Goal: Complete application form

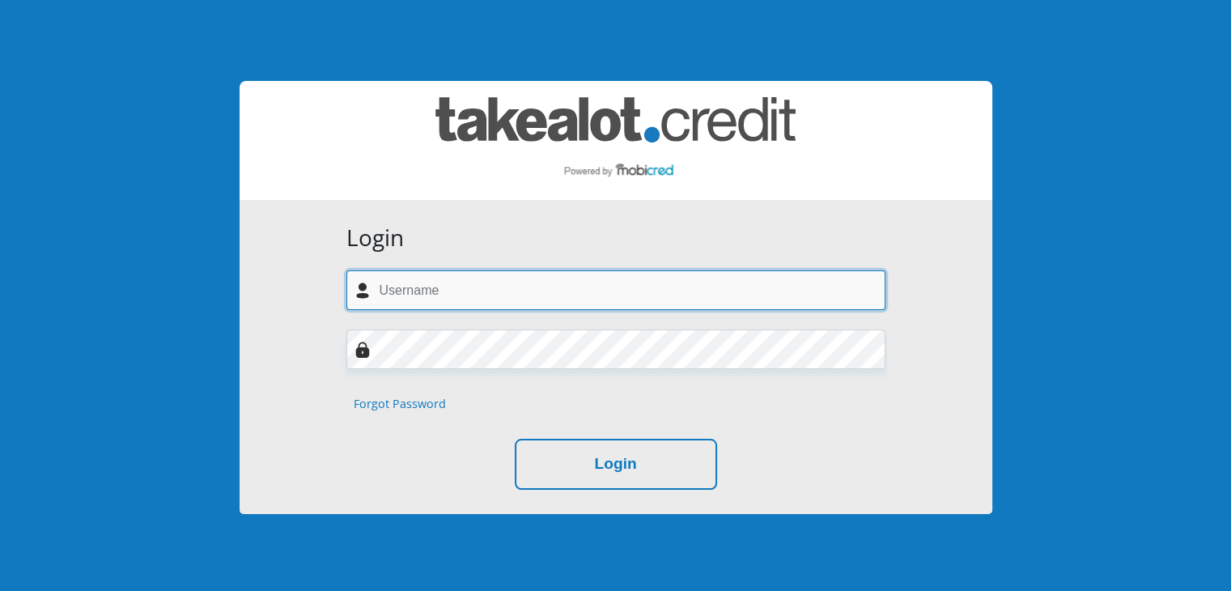
click at [421, 291] on input "text" at bounding box center [615, 290] width 539 height 40
type input "zodwam184@gmail.com"
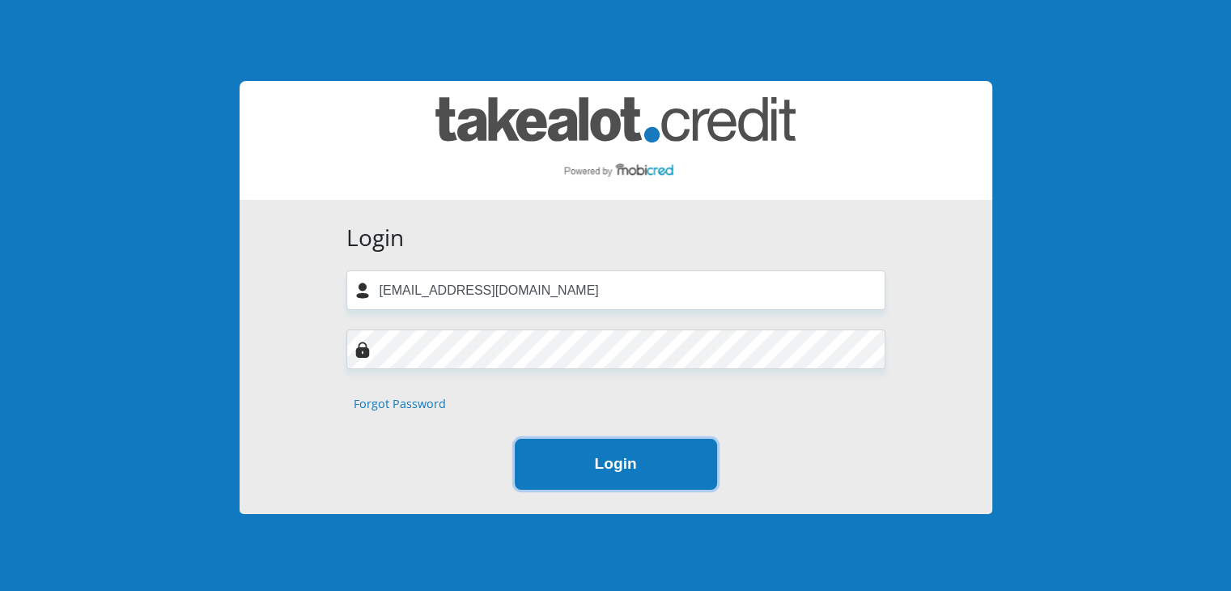
click at [588, 461] on button "Login" at bounding box center [616, 464] width 202 height 51
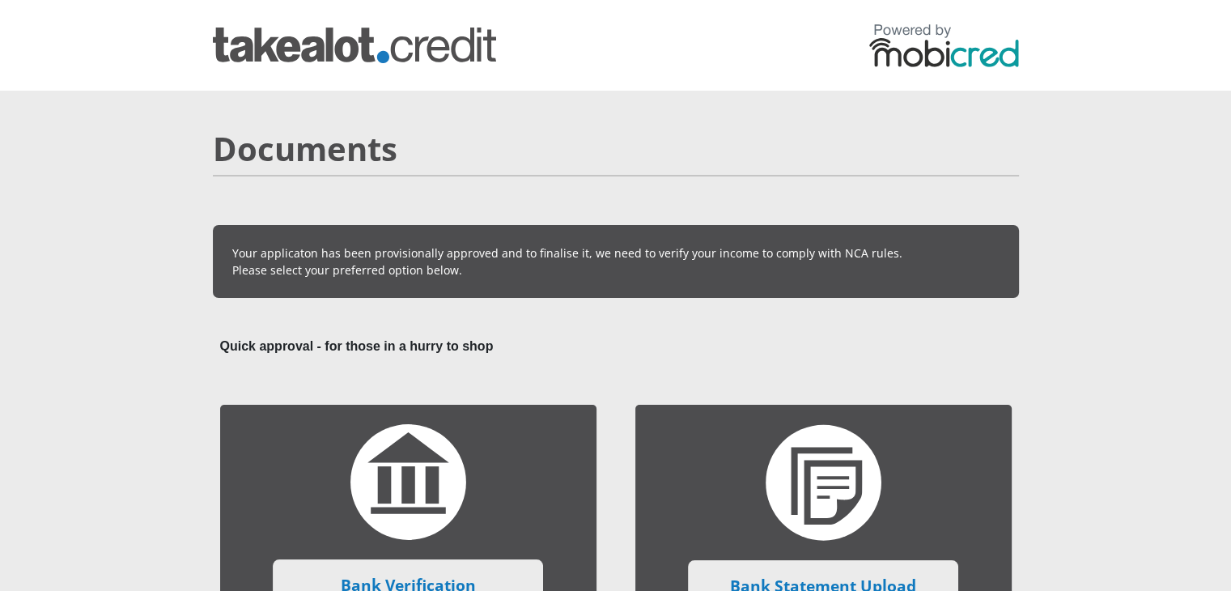
scroll to position [516, 0]
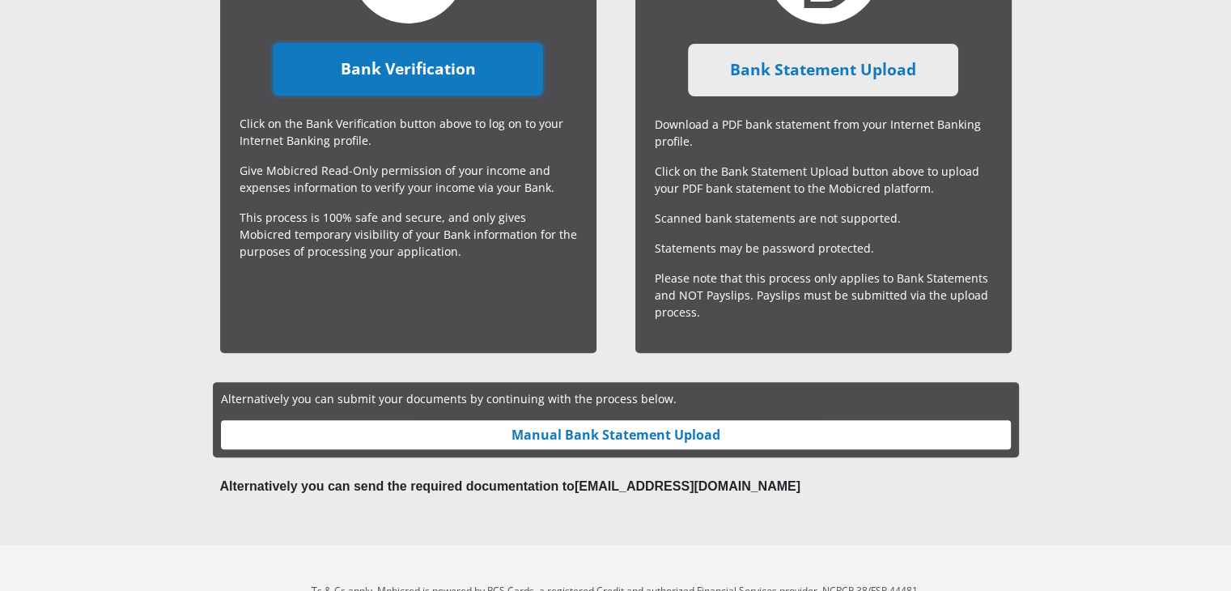
click at [453, 78] on link "Bank Verification" at bounding box center [408, 69] width 270 height 53
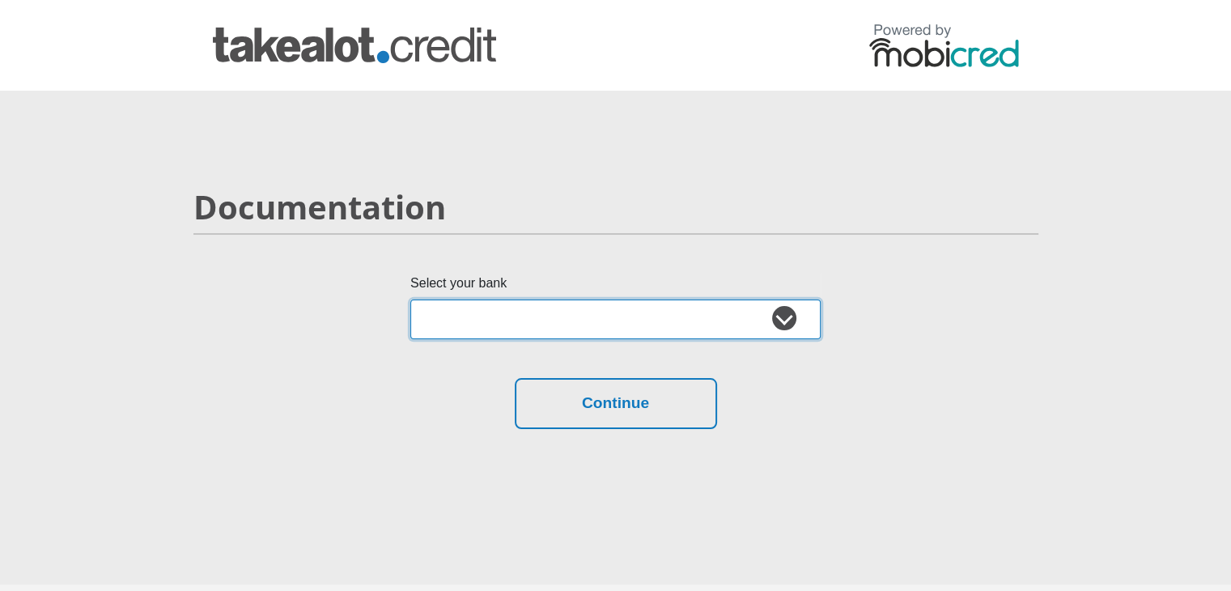
click at [778, 321] on select "Absa Capitec Bank Discovery Bank First National Bank Nedbank Standard Bank Tyme…" at bounding box center [615, 319] width 410 height 40
select select "{"id":"2","title":"Capitec Bank","institution":"Capitec","alias":"capitec","cou…"
click at [410, 299] on select "Absa Capitec Bank Discovery Bank First National Bank Nedbank Standard Bank Tyme…" at bounding box center [615, 319] width 410 height 40
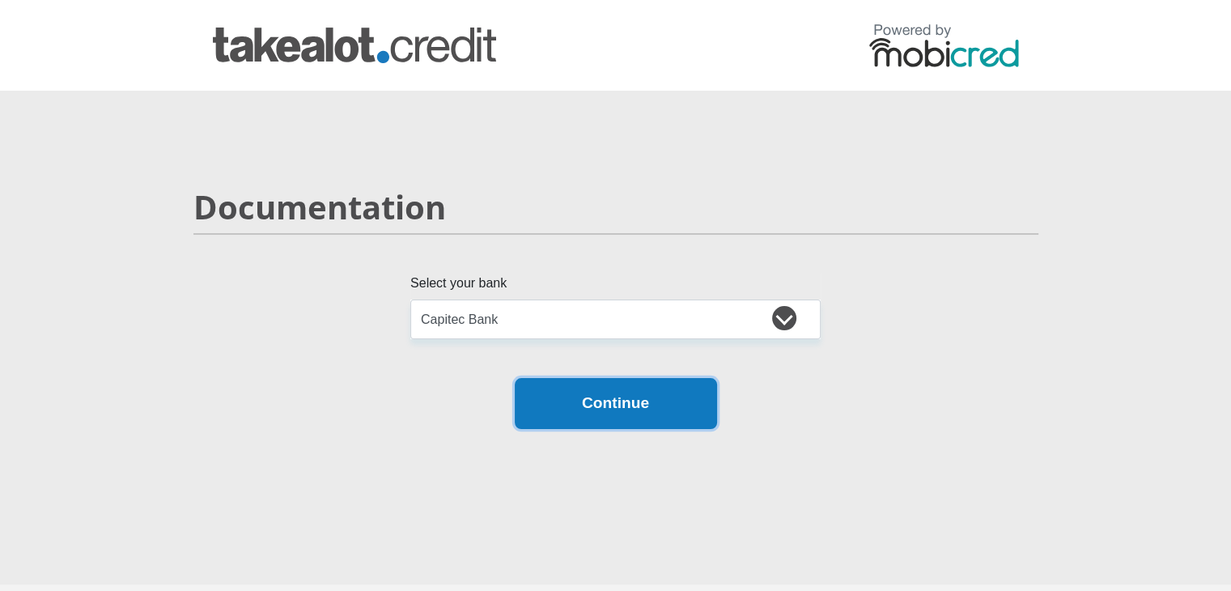
click at [566, 405] on button "Continue" at bounding box center [616, 403] width 202 height 51
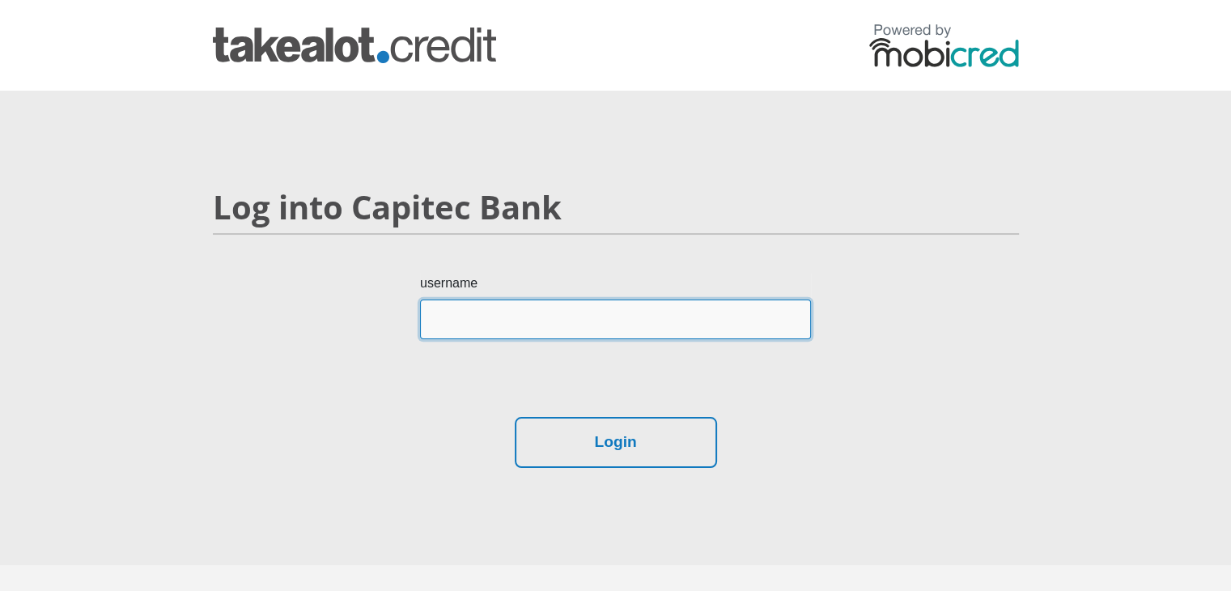
click at [489, 310] on input "username" at bounding box center [615, 319] width 391 height 40
click at [466, 321] on input "ZodwaMagaretMchuu" at bounding box center [615, 319] width 391 height 40
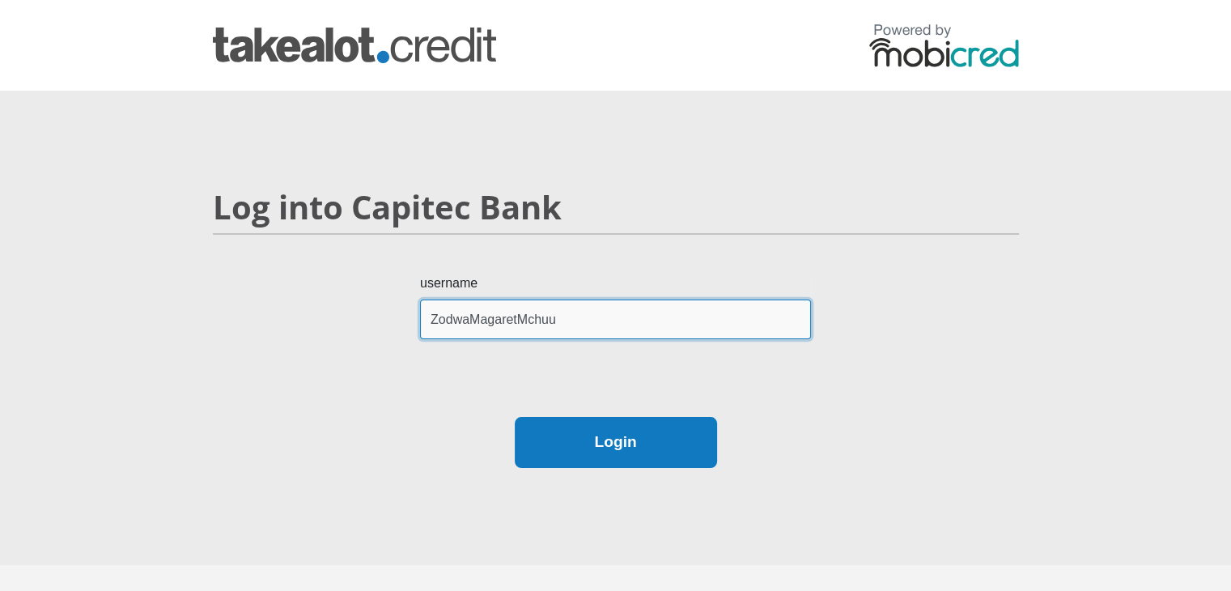
type input "ZodwaMagaretMchuu"
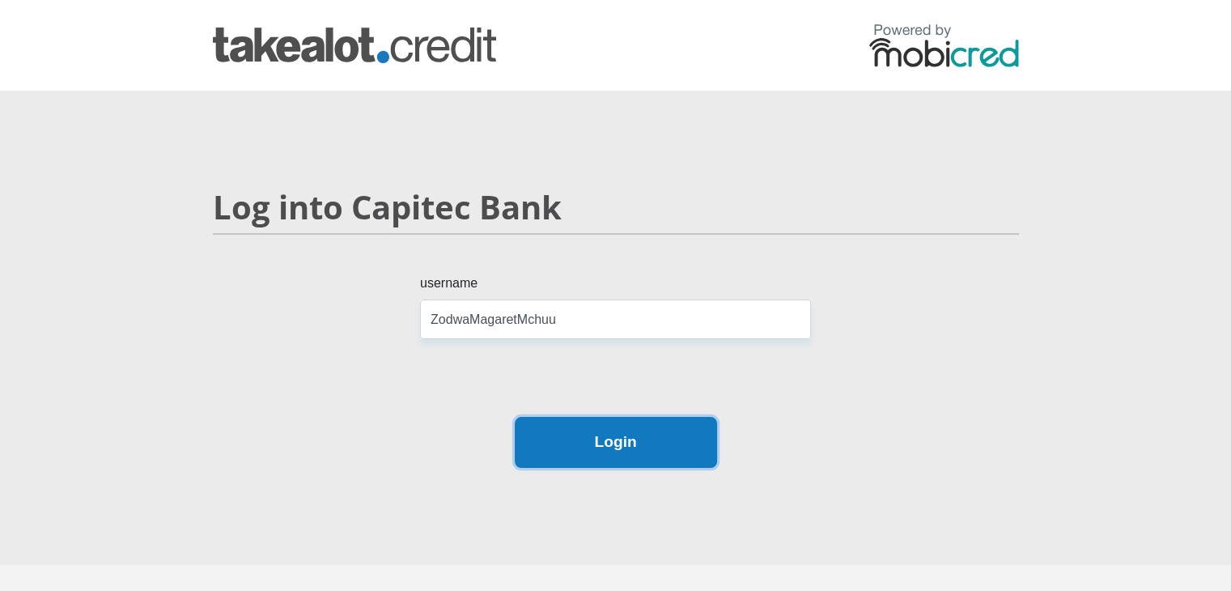
click at [625, 441] on button "Login" at bounding box center [616, 442] width 202 height 51
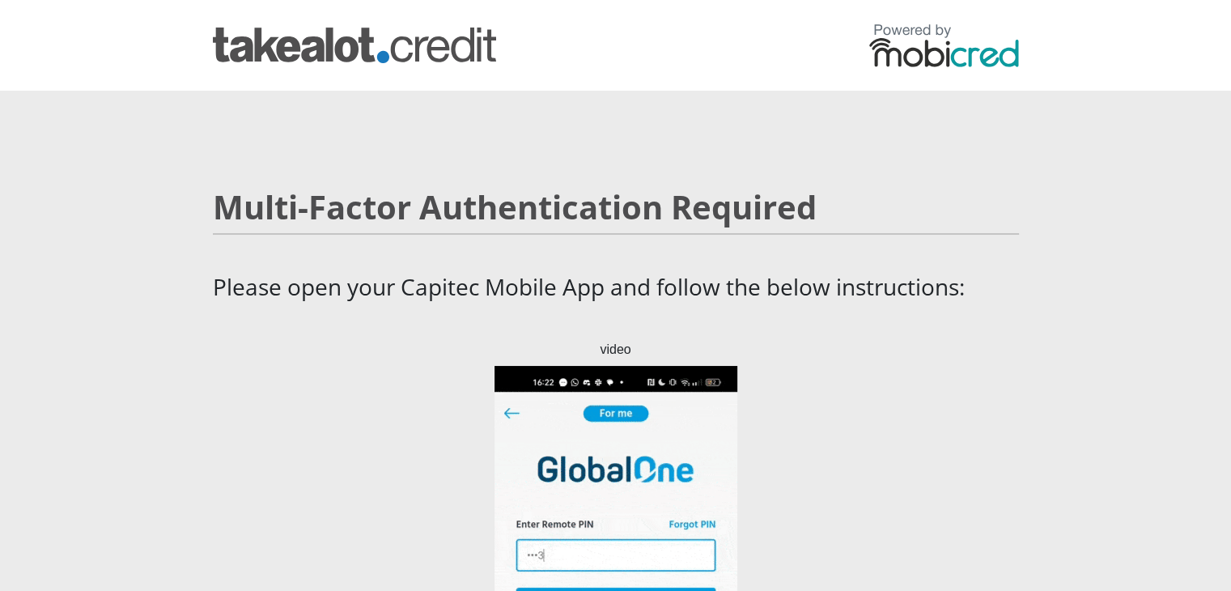
scroll to position [516, 0]
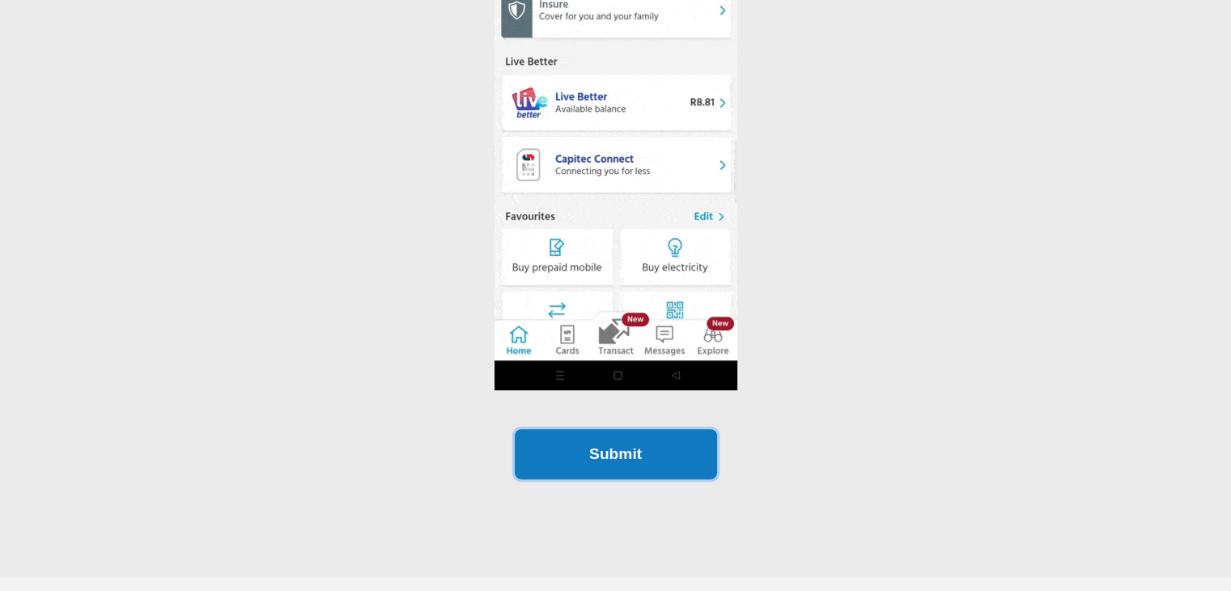
click at [605, 465] on button "Submit" at bounding box center [616, 454] width 202 height 51
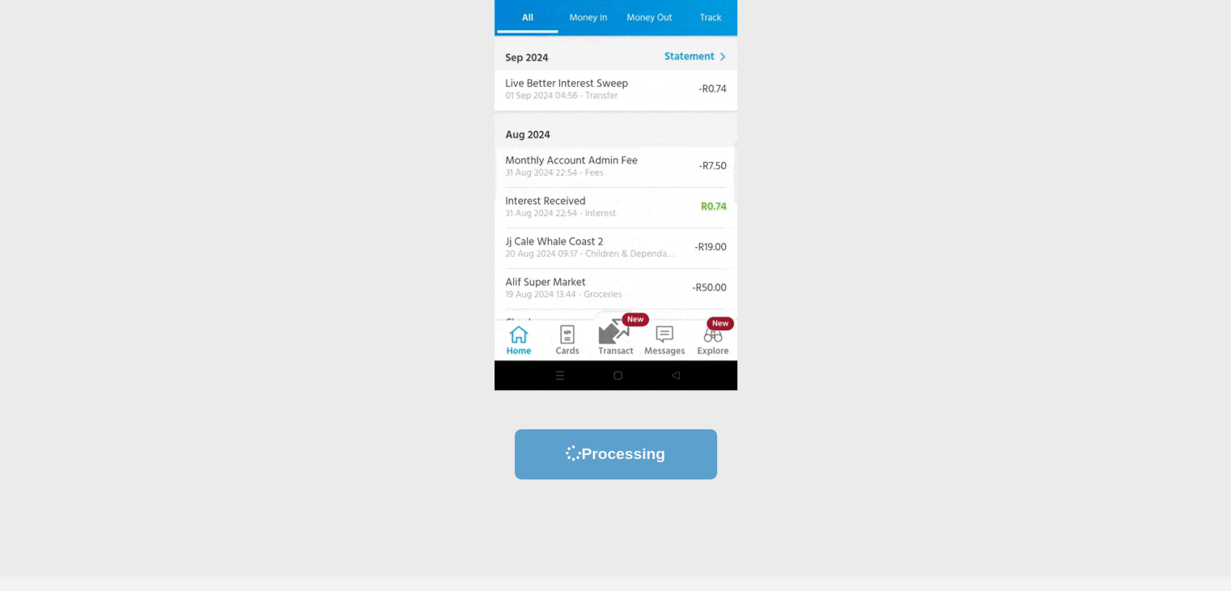
scroll to position [0, 0]
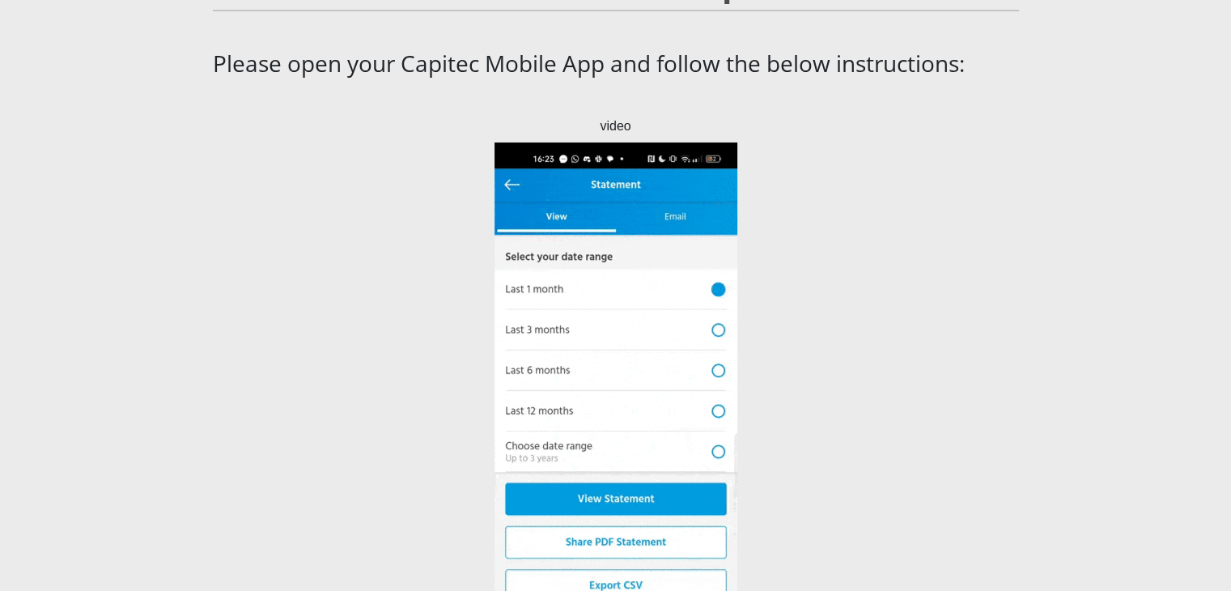
scroll to position [227, 0]
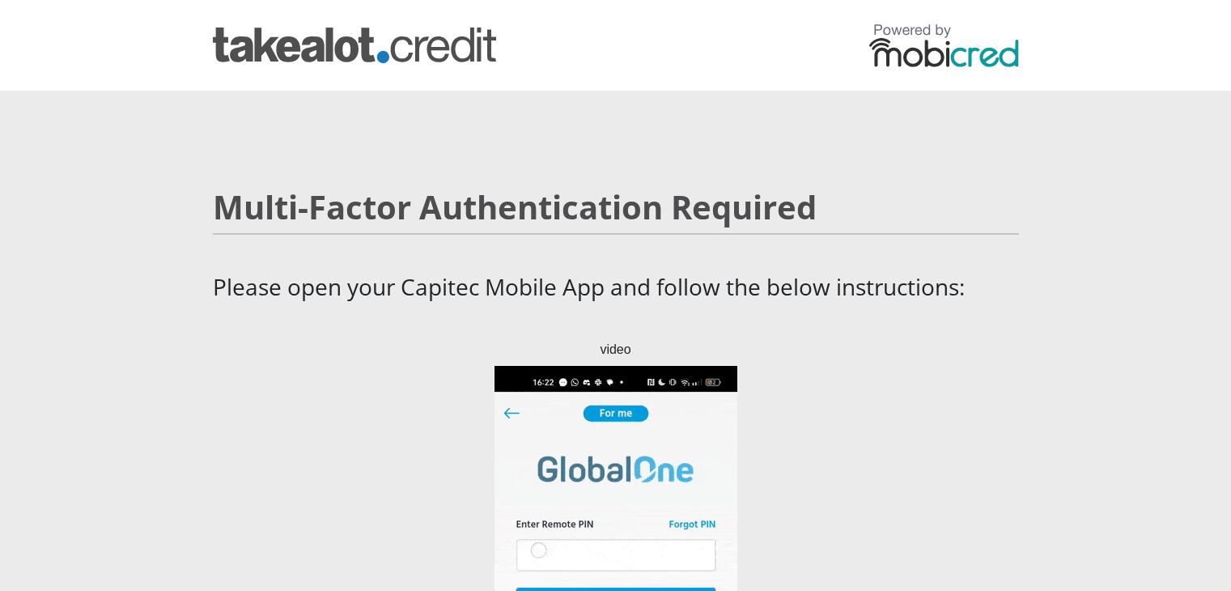
scroll to position [516, 0]
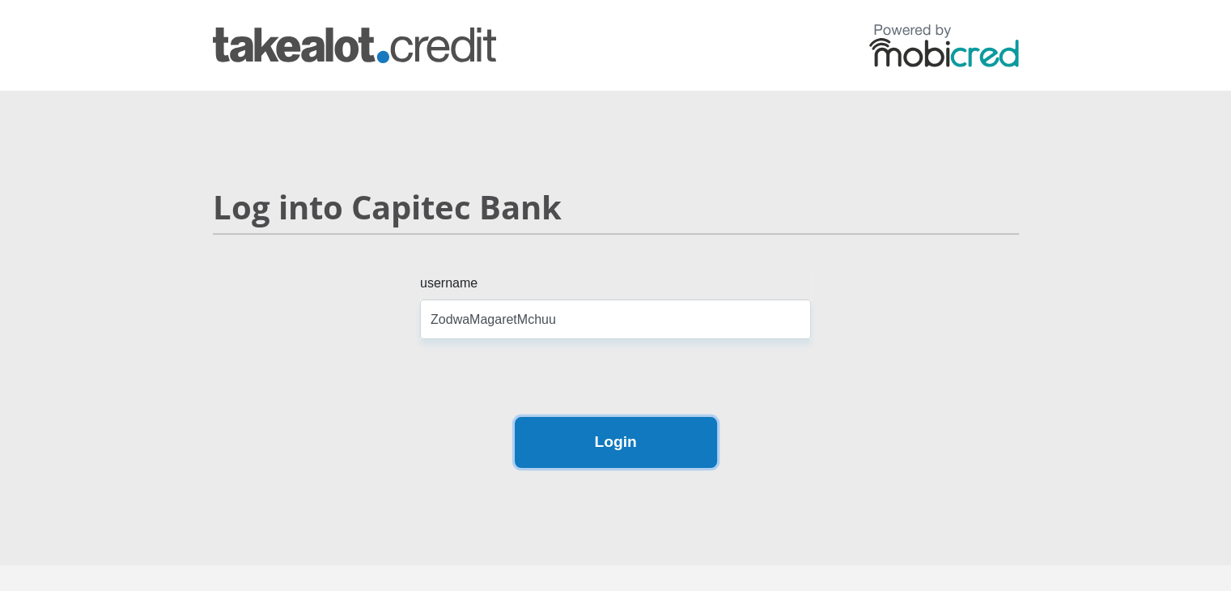
click at [594, 456] on button "Login" at bounding box center [616, 442] width 202 height 51
